Goal: Task Accomplishment & Management: Manage account settings

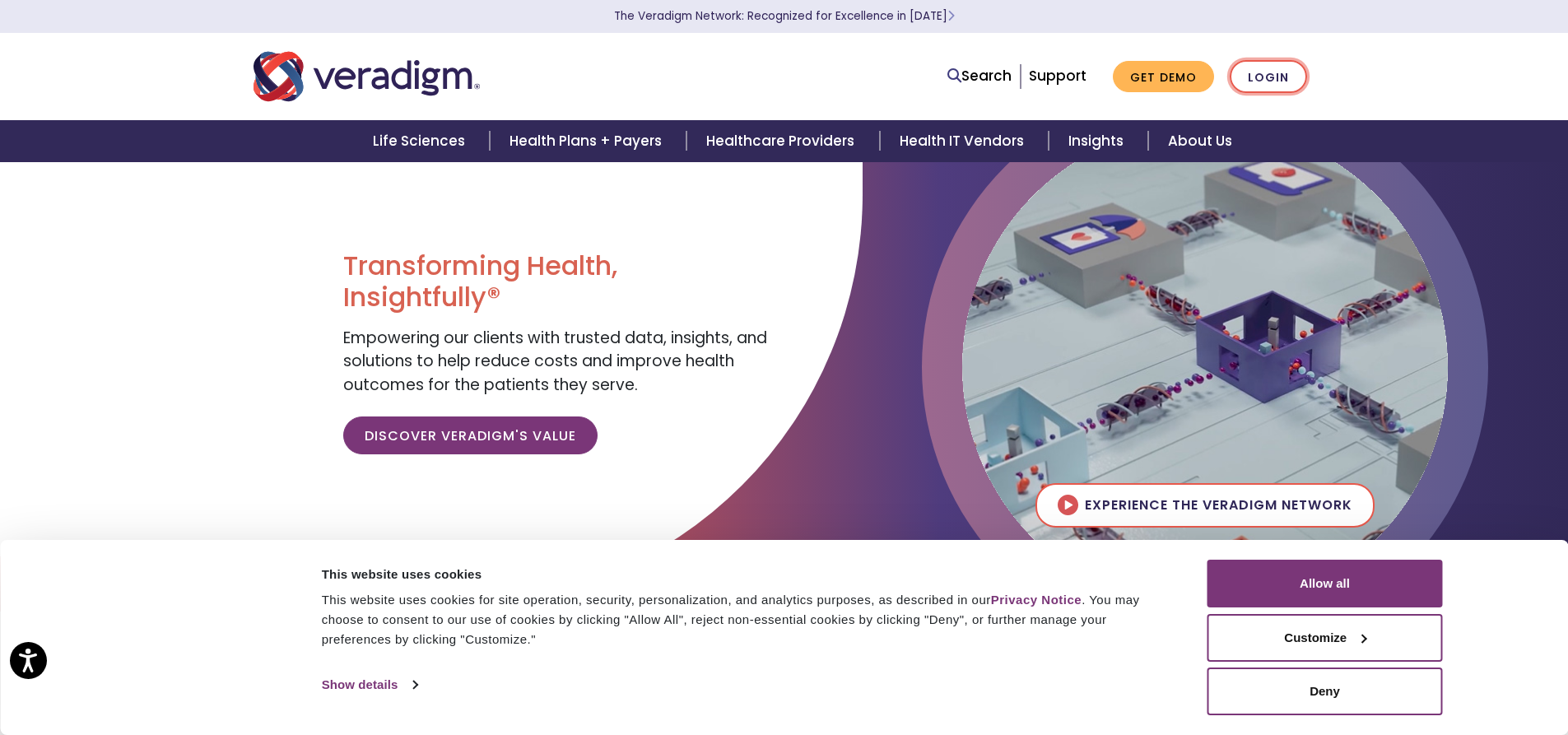
click at [1274, 82] on link "Login" at bounding box center [1268, 76] width 77 height 34
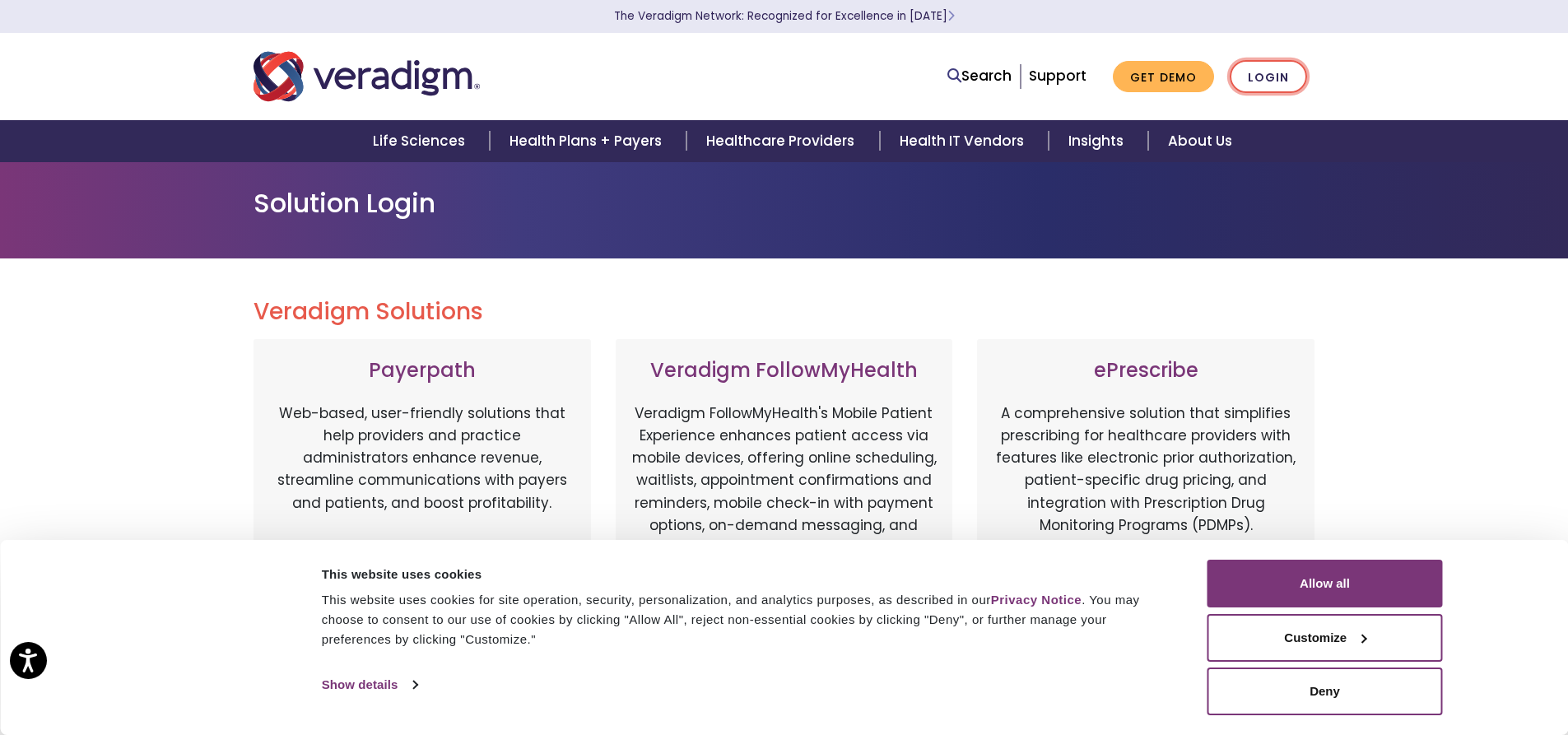
click at [1266, 78] on link "Login" at bounding box center [1268, 76] width 77 height 34
